Goal: Register for event/course

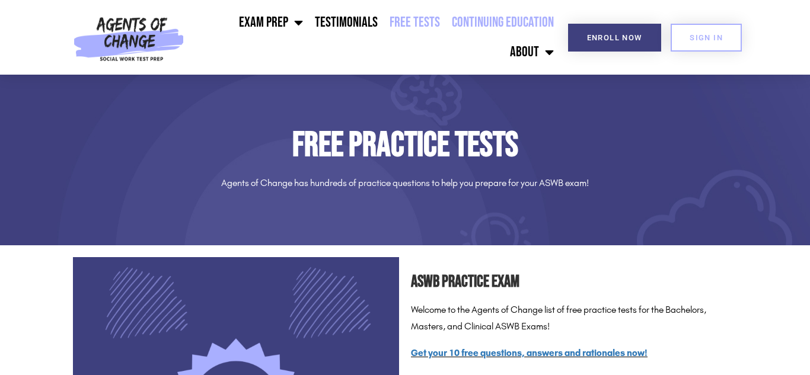
click at [492, 12] on link "Continuing Education" at bounding box center [503, 23] width 114 height 30
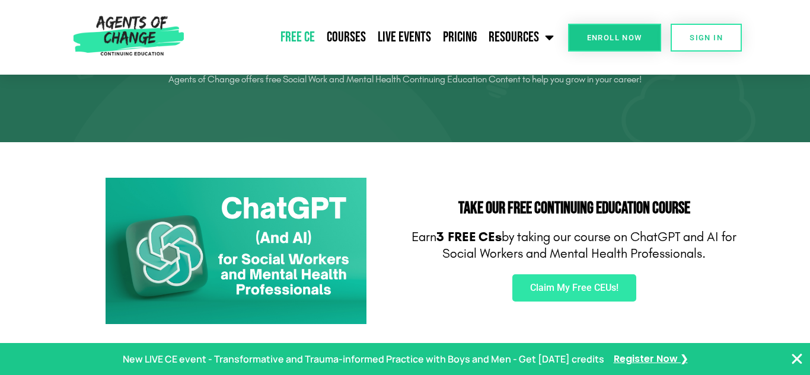
scroll to position [107, 0]
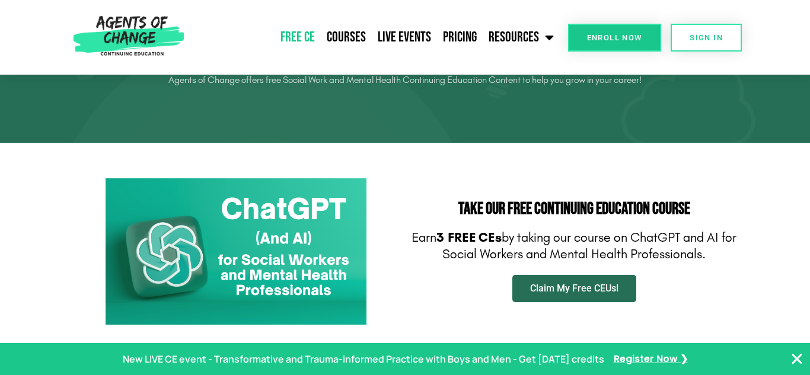
click at [522, 289] on link "Claim My Free CEUs!" at bounding box center [574, 288] width 124 height 27
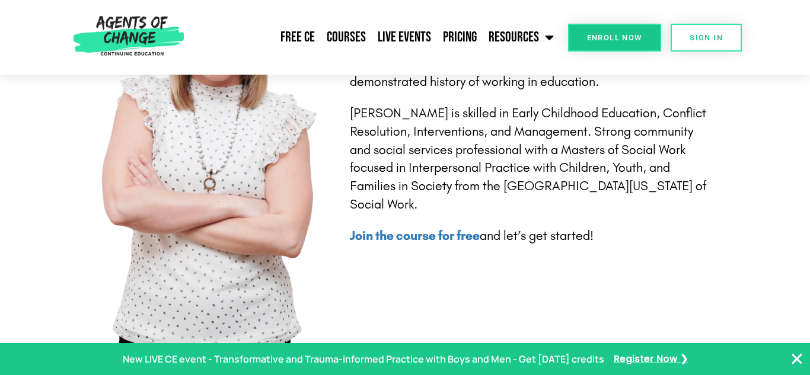
scroll to position [2693, 0]
click at [422, 240] on b "Join the course for free" at bounding box center [415, 235] width 130 height 15
